Goal: Information Seeking & Learning: Learn about a topic

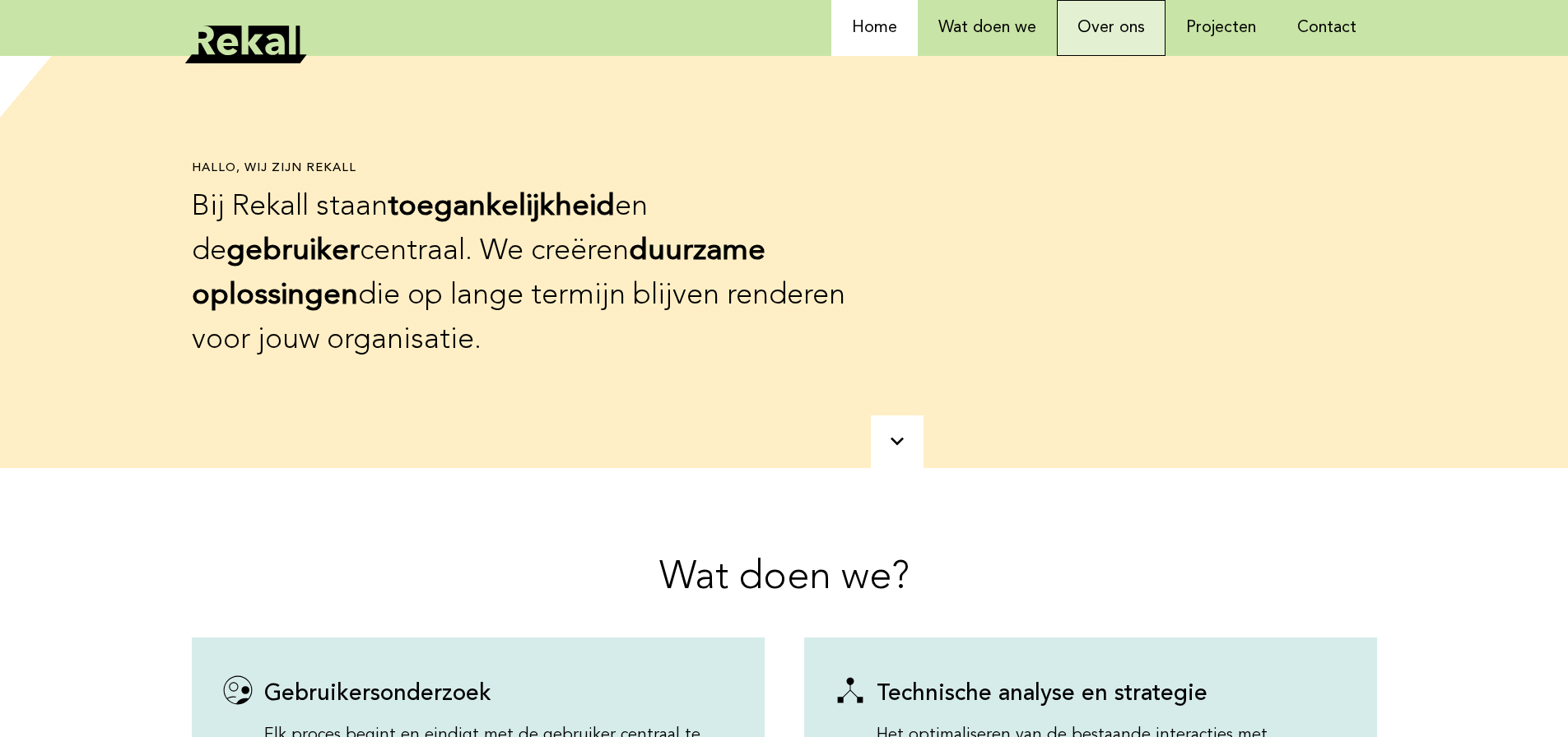
click at [1125, 37] on link "Over ons" at bounding box center [1111, 28] width 109 height 56
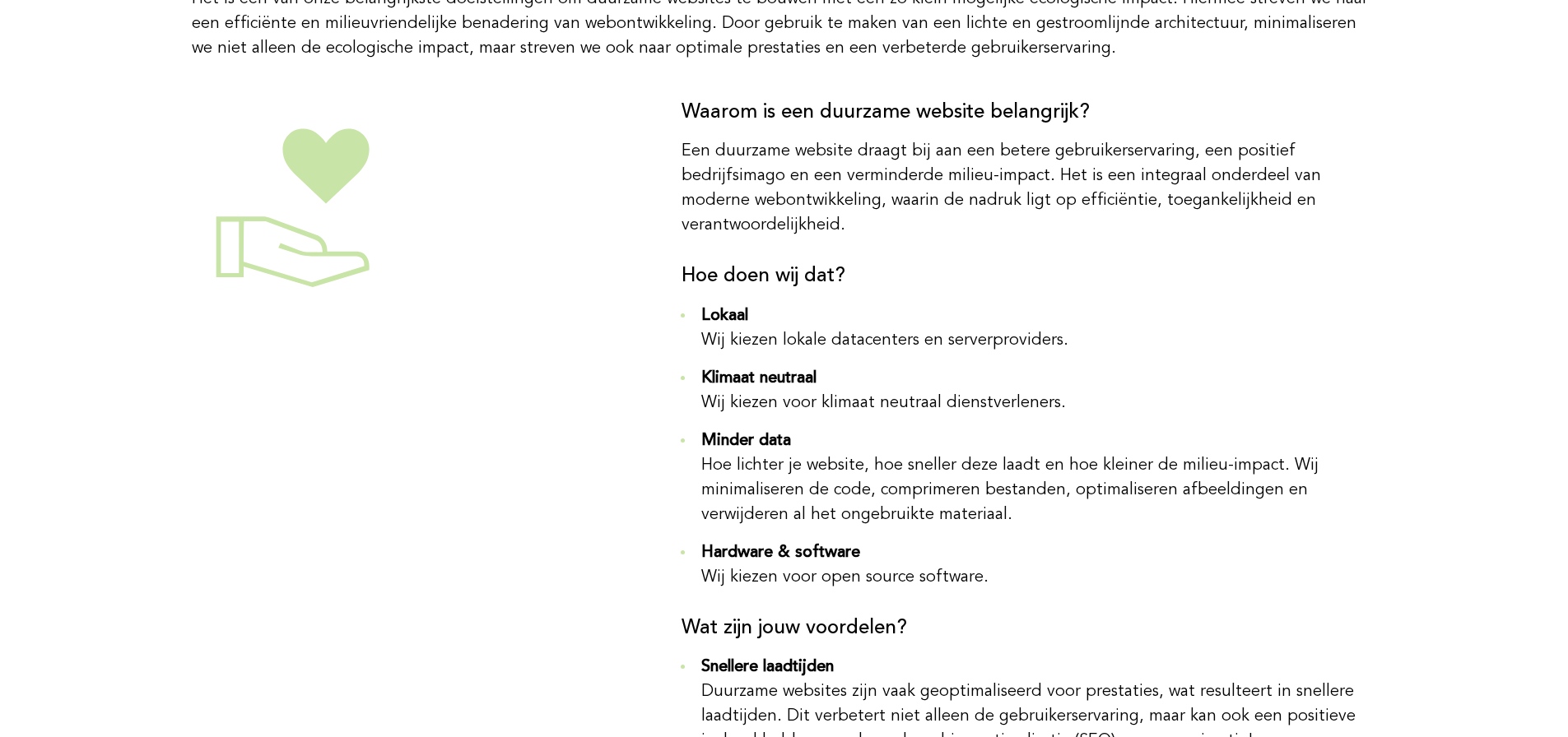
scroll to position [1975, 0]
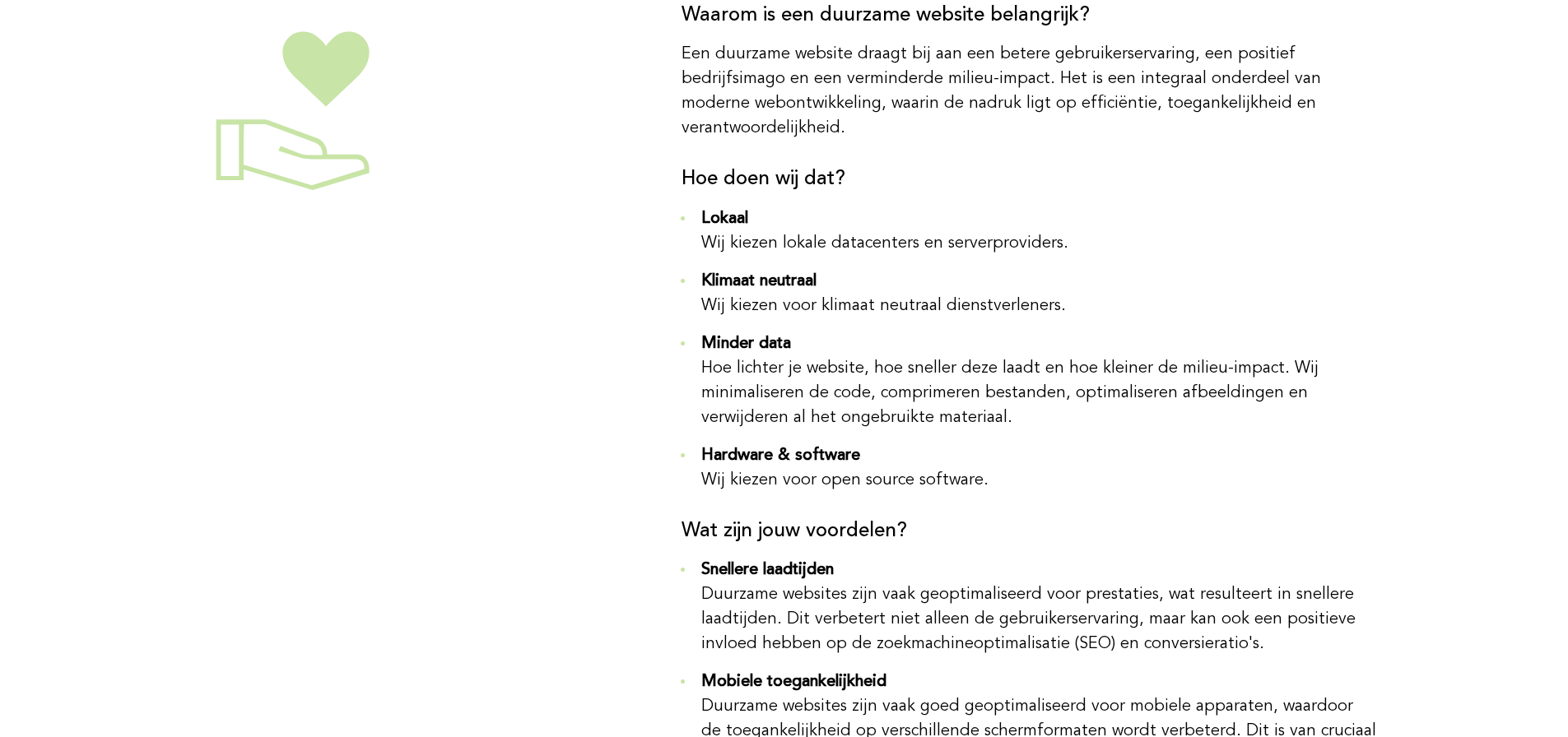
click at [824, 269] on li "Klimaat neutraal Wij kiezen voor klimaat neutraal dienstverleners." at bounding box center [1035, 294] width 682 height 50
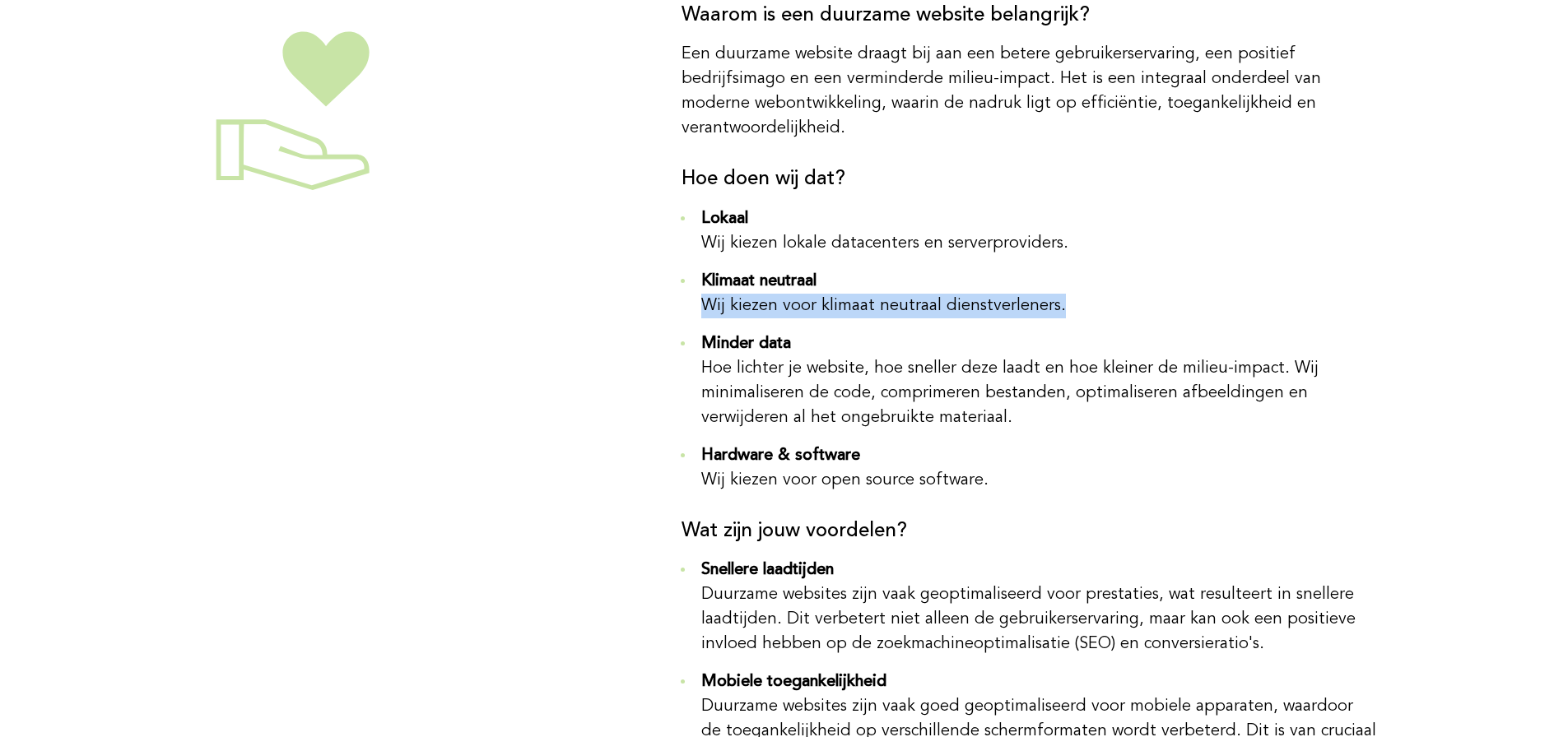
click at [824, 269] on li "Klimaat neutraal Wij kiezen voor klimaat neutraal dienstverleners." at bounding box center [1035, 294] width 682 height 50
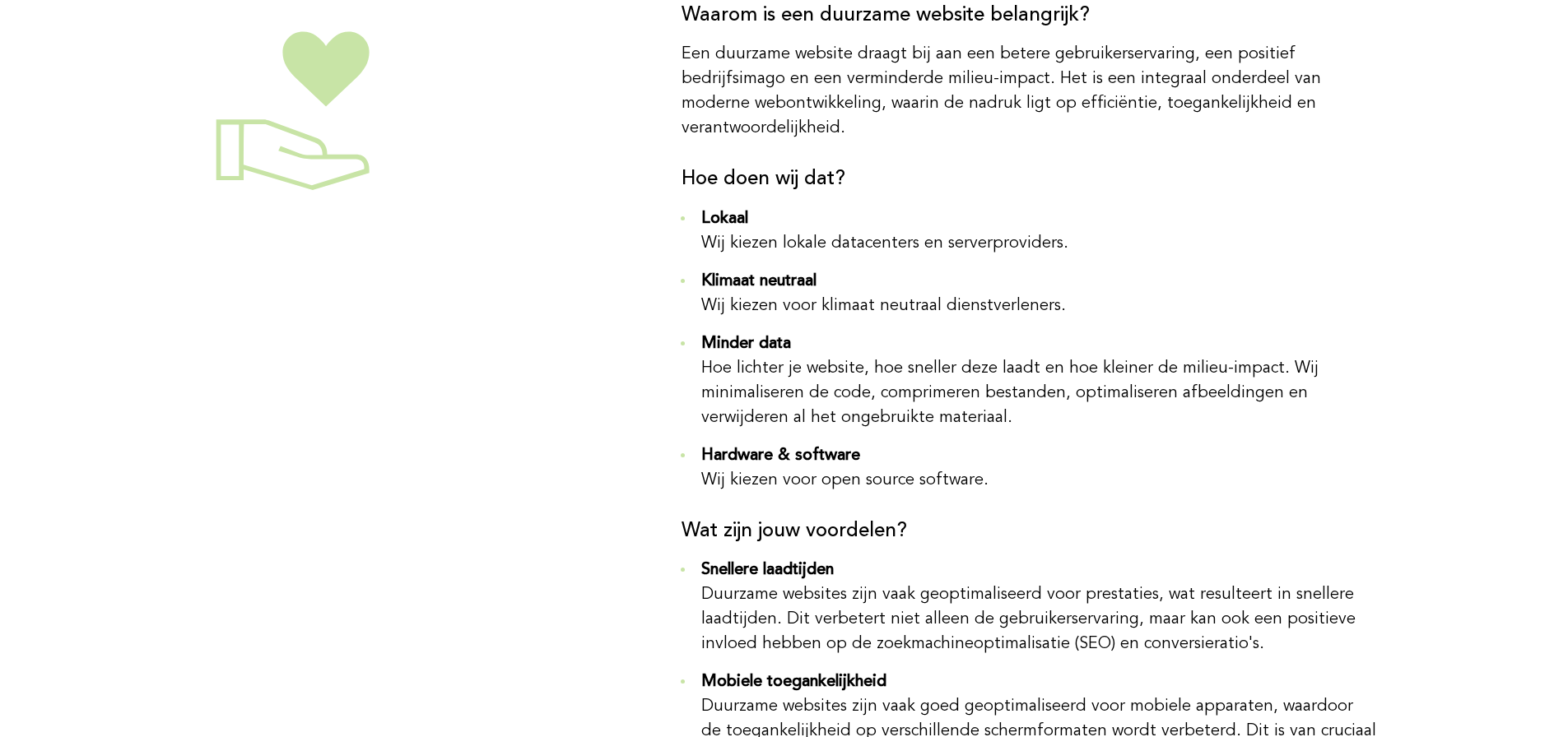
click at [851, 346] on li "Minder data Hoe lichter je website, hoe sneller deze laadt en hoe kleiner de mi…" at bounding box center [1035, 381] width 682 height 99
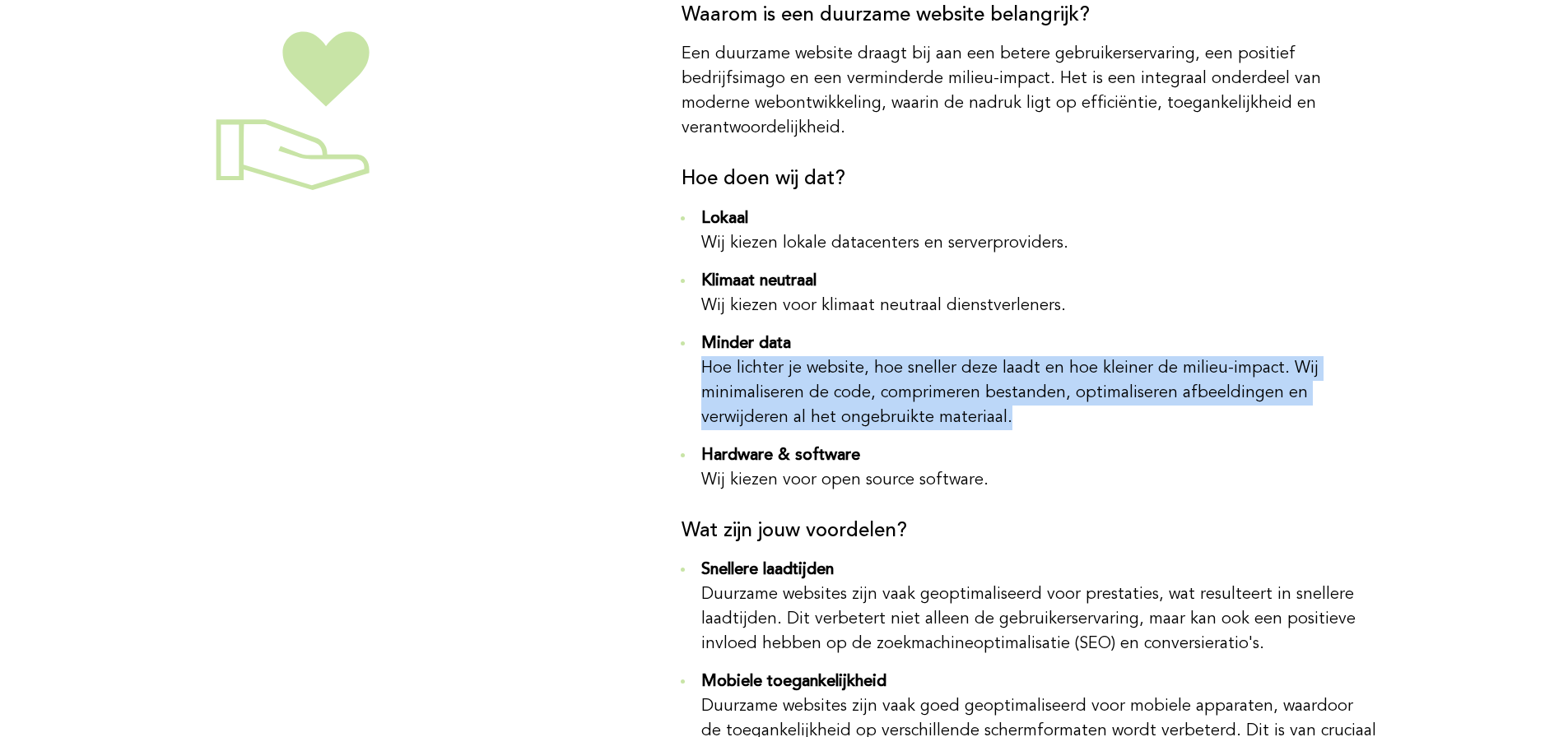
click at [851, 346] on li "Minder data Hoe lichter je website, hoe sneller deze laadt en hoe kleiner de mi…" at bounding box center [1035, 381] width 682 height 99
click at [838, 348] on li "Minder data Hoe lichter je website, hoe sneller deze laadt en hoe kleiner de mi…" at bounding box center [1035, 381] width 682 height 99
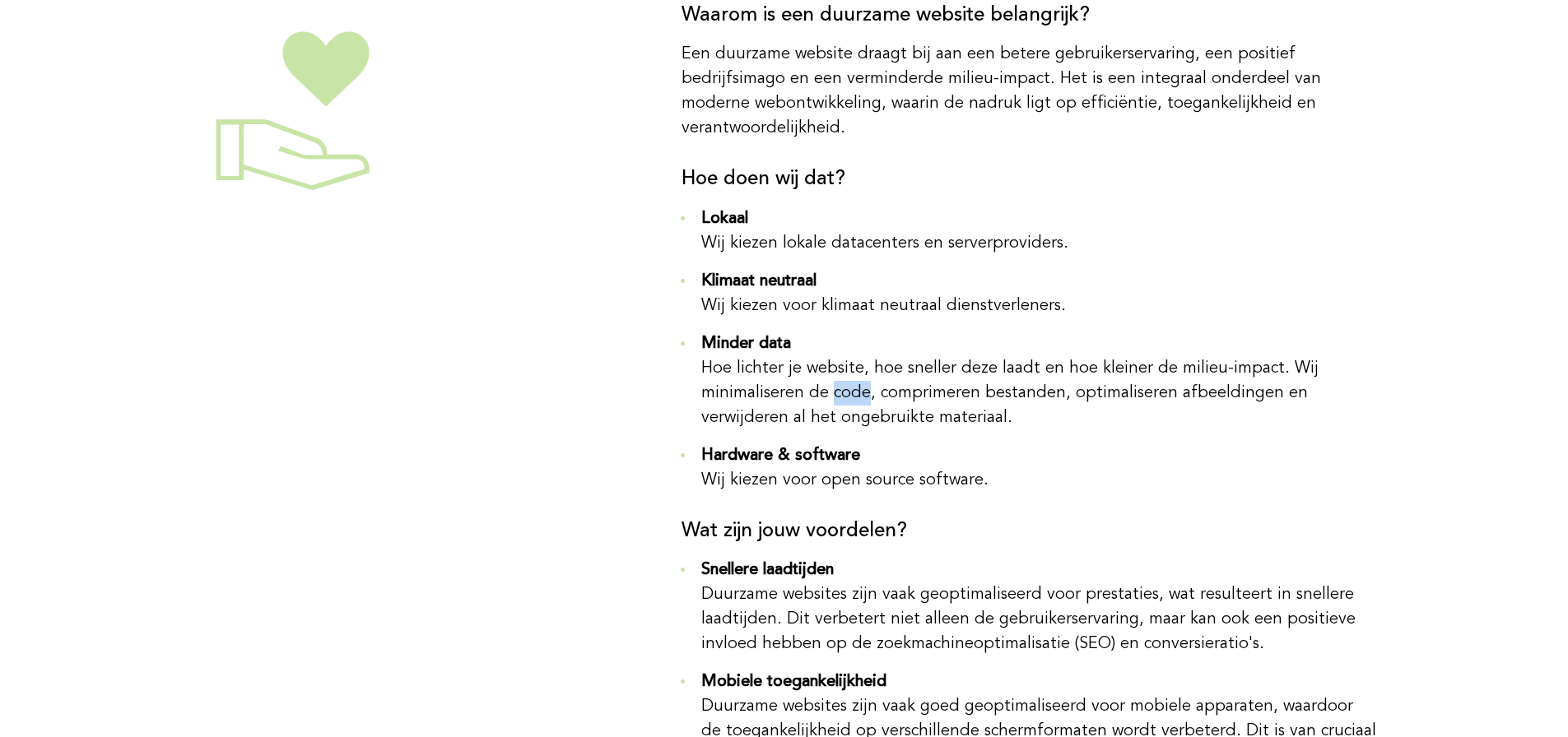
click at [838, 349] on li "Minder data Hoe lichter je website, hoe sneller deze laadt en hoe kleiner de mi…" at bounding box center [1035, 381] width 682 height 99
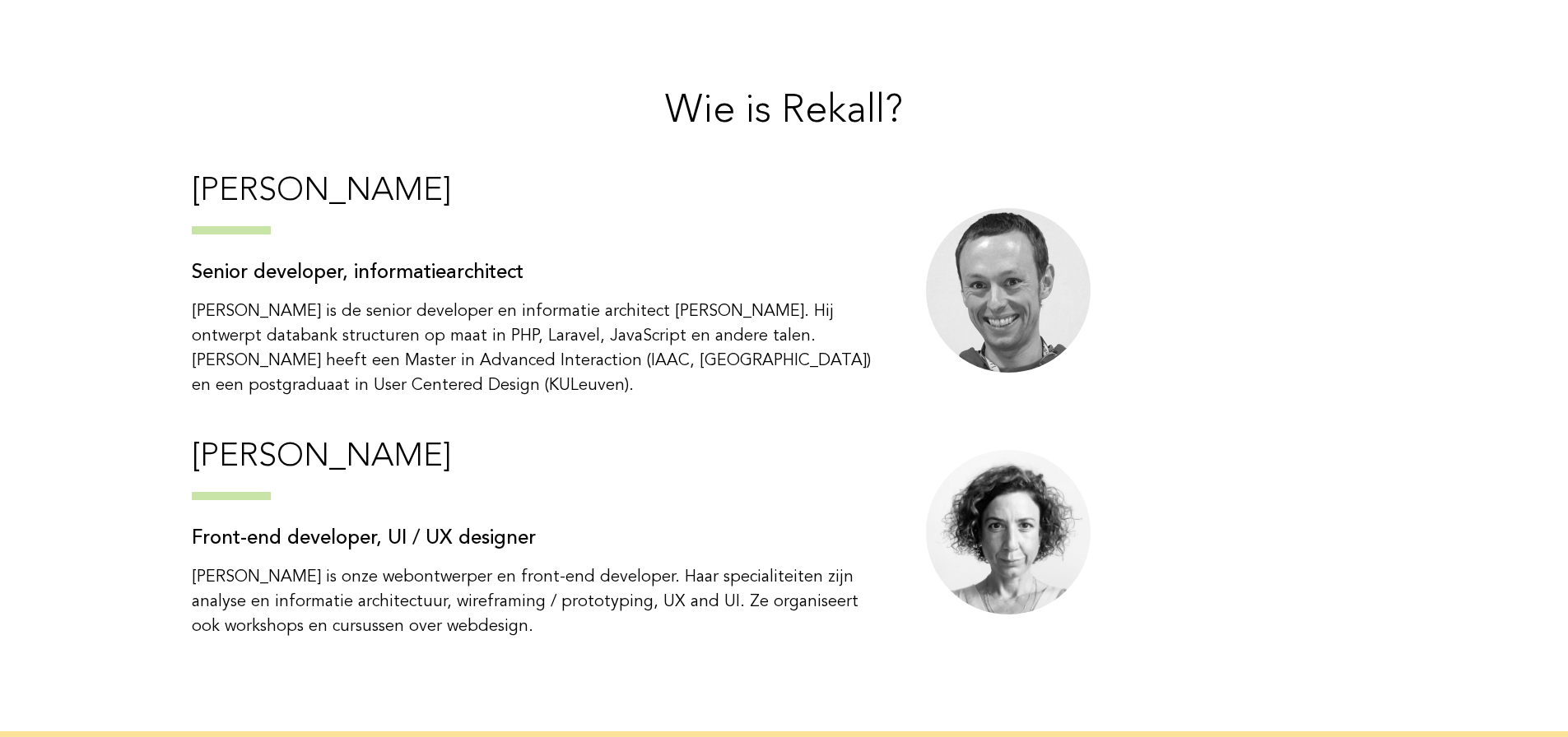
scroll to position [5501, 0]
